Goal: Information Seeking & Learning: Learn about a topic

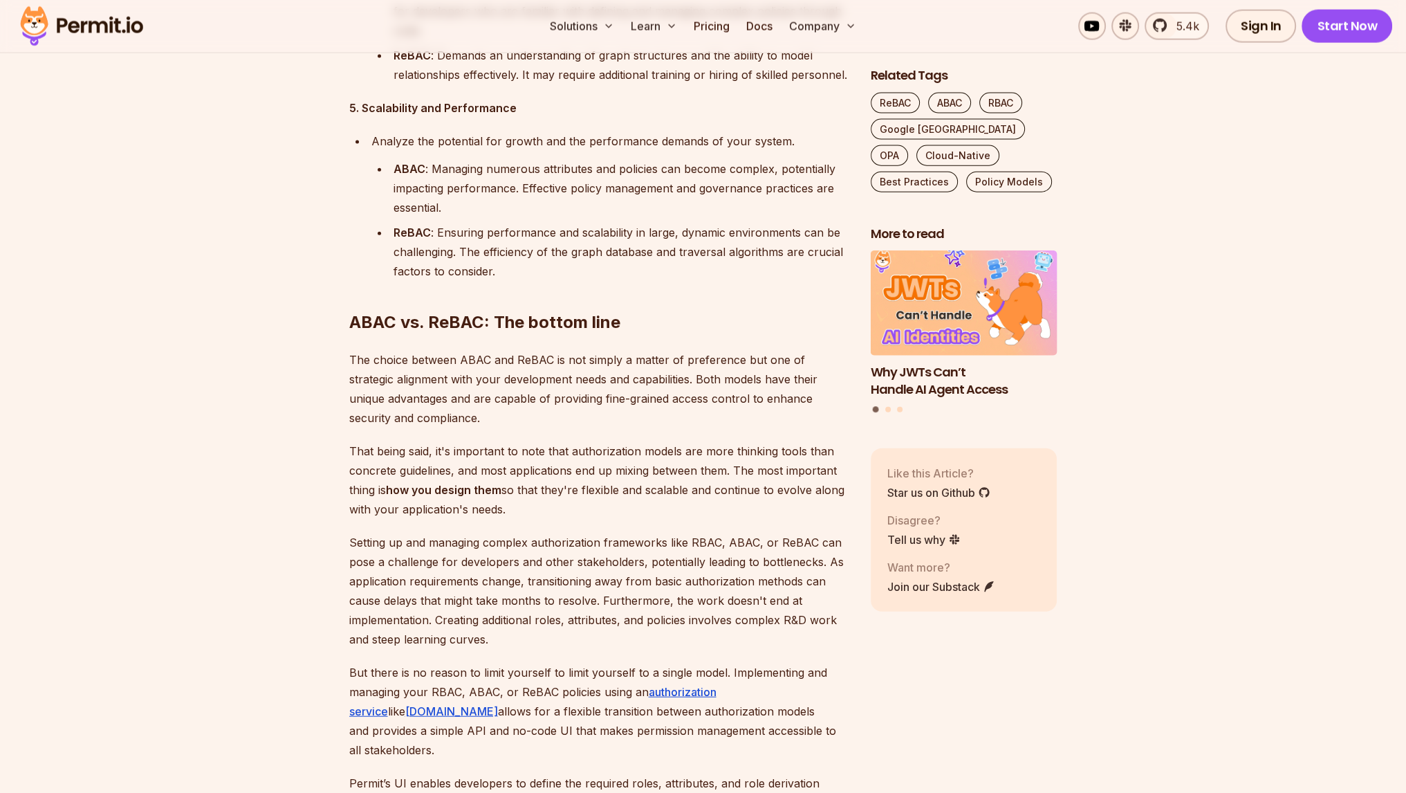
click at [615, 371] on p "The choice between ABAC and ReBAC is not simply a matter of preference but one …" at bounding box center [598, 388] width 499 height 77
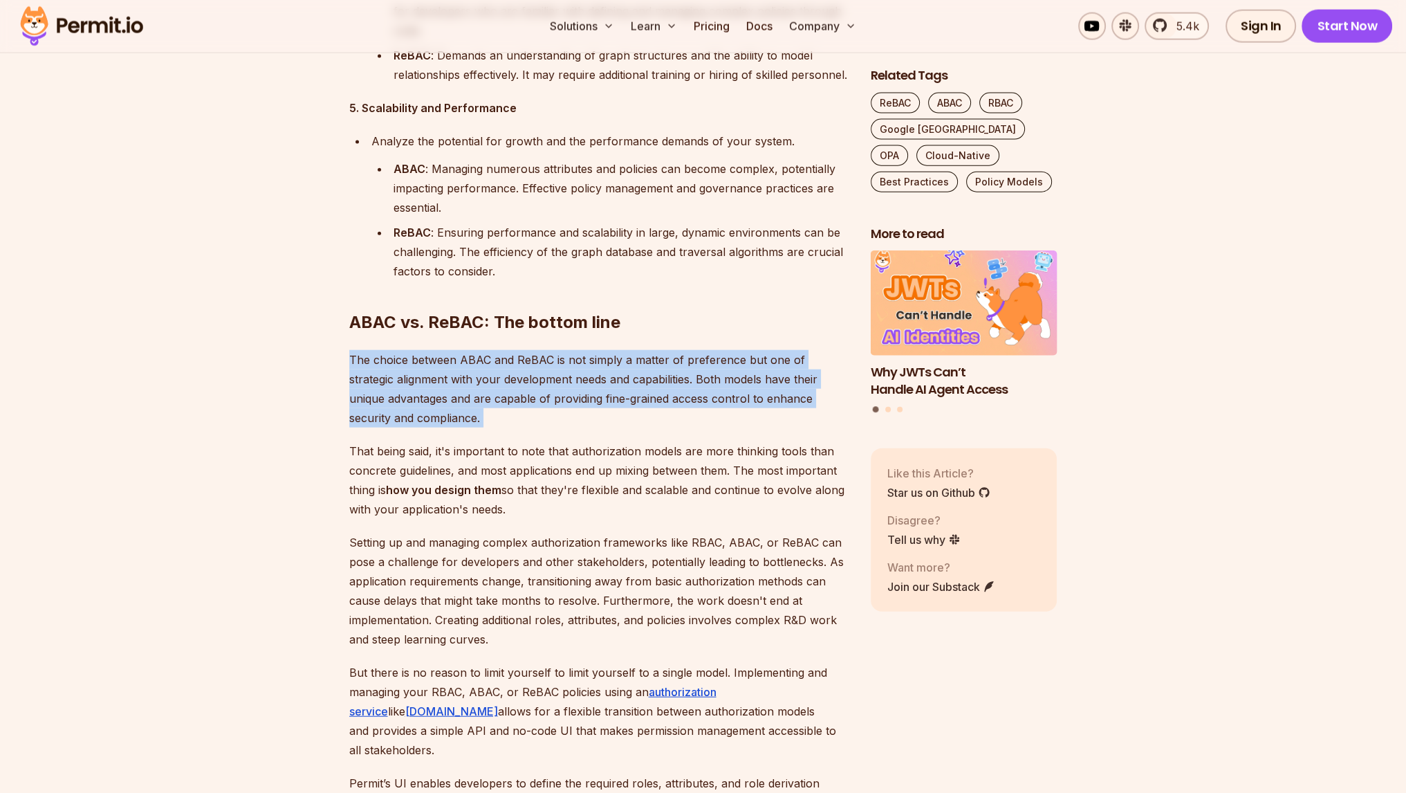
click at [615, 371] on p "The choice between ABAC and ReBAC is not simply a matter of preference but one …" at bounding box center [598, 388] width 499 height 77
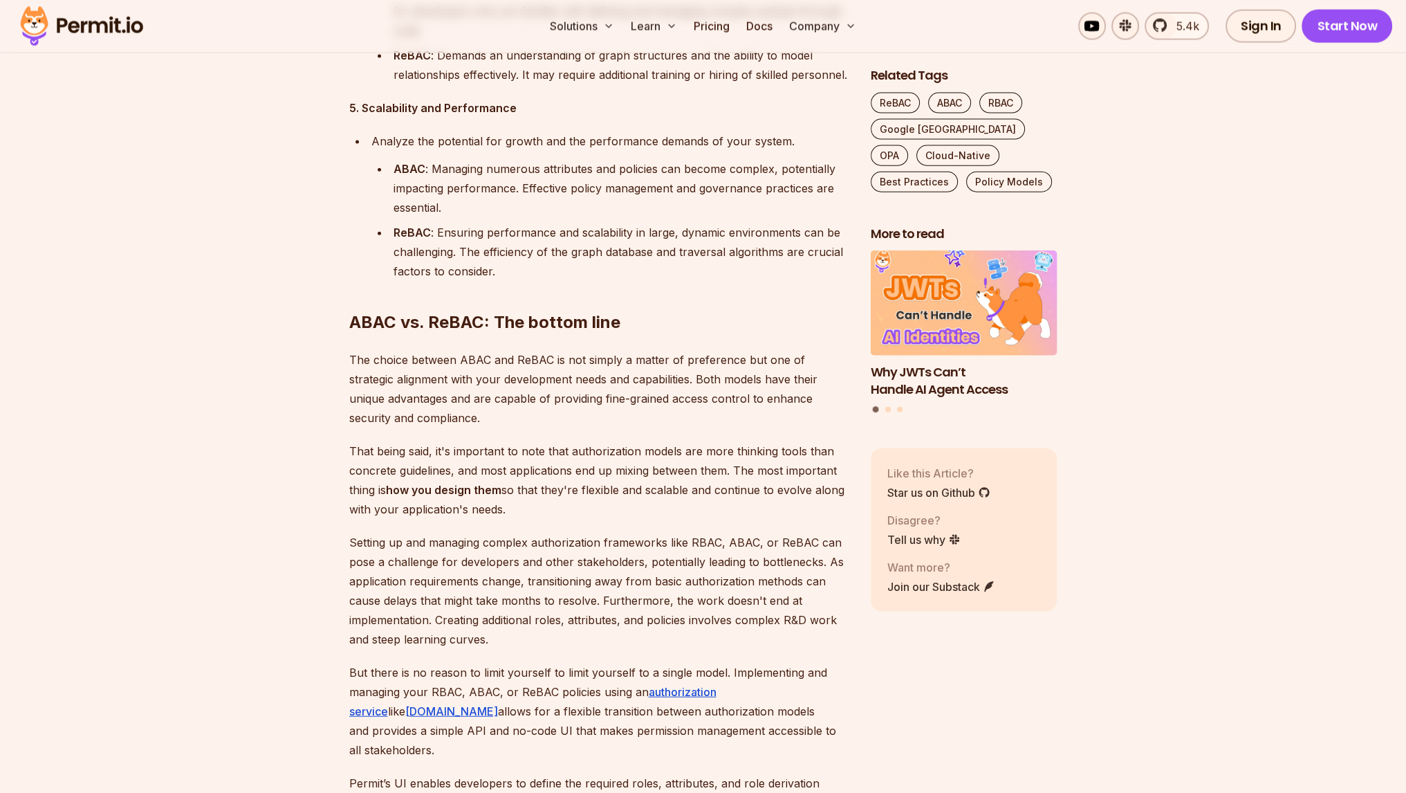
click at [598, 464] on p "That being said, it's important to note that authorization models are more thin…" at bounding box center [598, 479] width 499 height 77
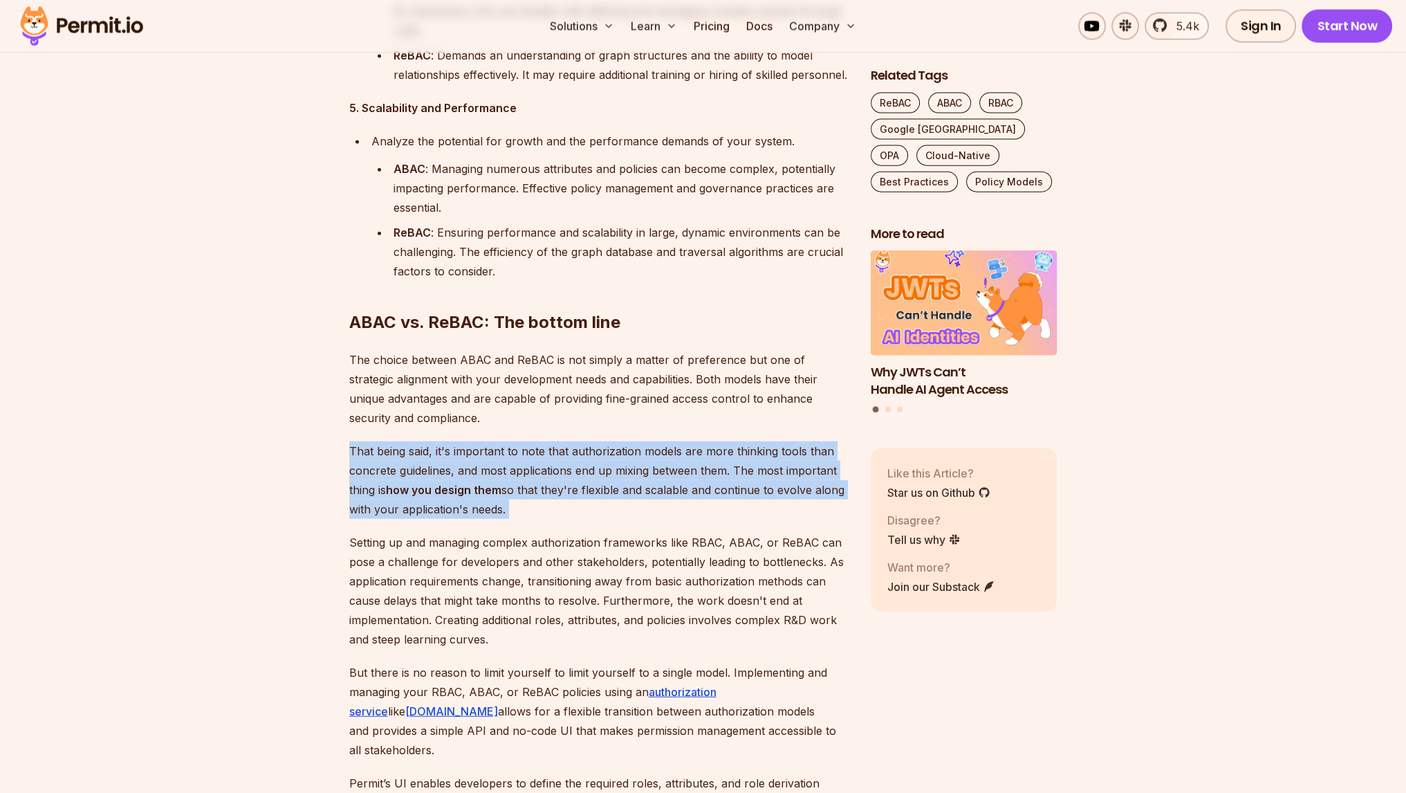
click at [598, 464] on p "That being said, it's important to note that authorization models are more thin…" at bounding box center [598, 479] width 499 height 77
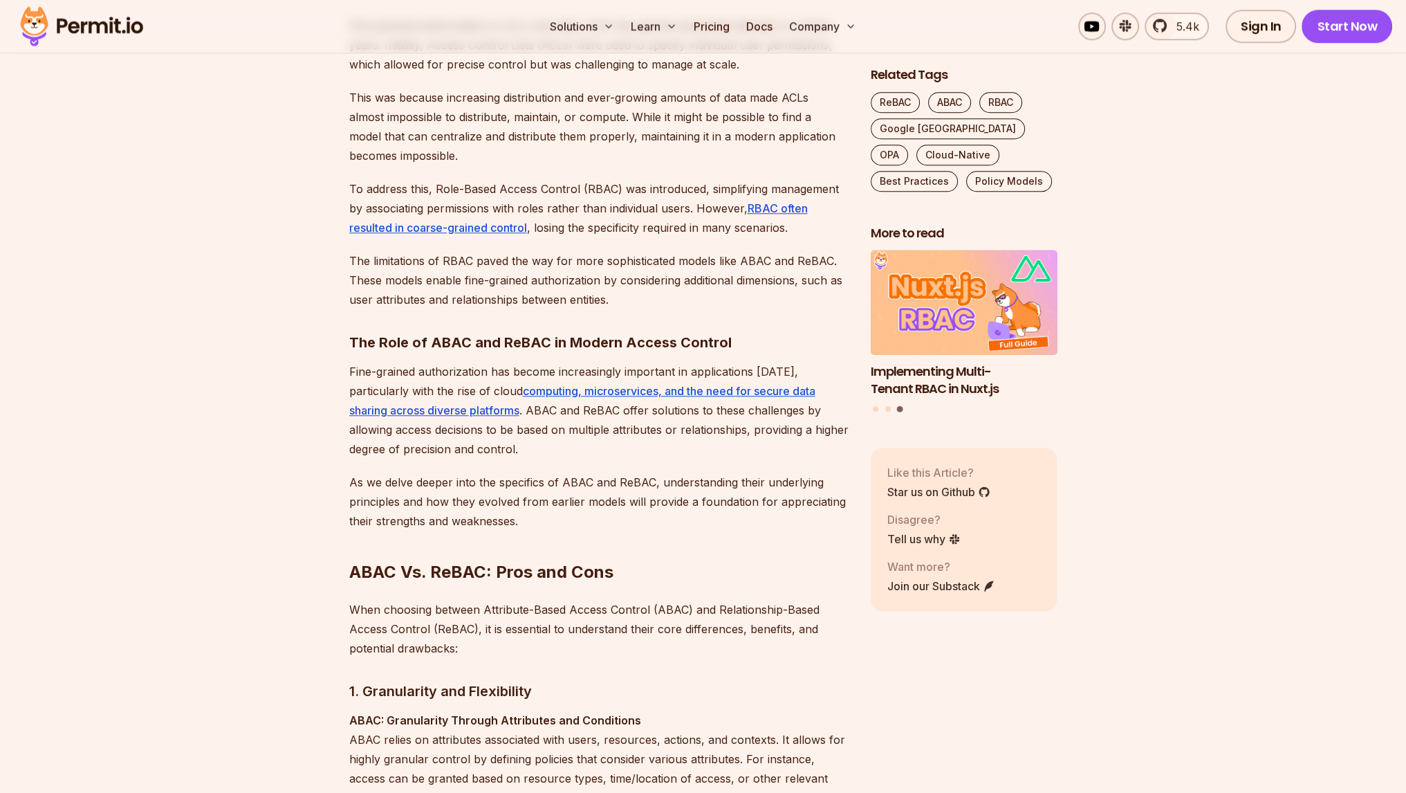
scroll to position [1496, 0]
